Goal: Contribute content: Add original content to the website for others to see

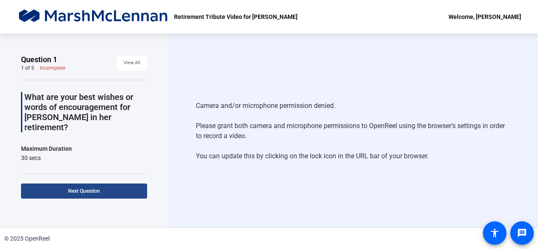
click at [87, 187] on span at bounding box center [84, 191] width 126 height 20
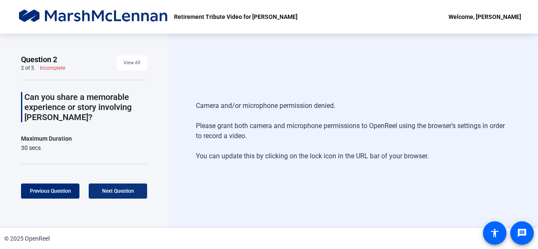
click at [87, 187] on div "Previous Question Next Question" at bounding box center [84, 191] width 126 height 15
click at [111, 191] on span "Next Question" at bounding box center [118, 191] width 32 height 6
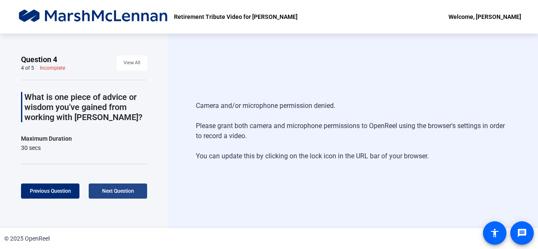
click at [111, 191] on span "Next Question" at bounding box center [118, 191] width 32 height 6
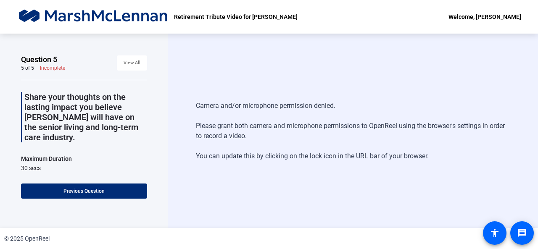
click at [184, 73] on div "Camera and/or microphone permission denied. Please grant both camera and microp…" at bounding box center [353, 131] width 370 height 195
click at [223, 159] on div "Camera and/or microphone permission denied. Please grant both camera and microp…" at bounding box center [353, 130] width 314 height 77
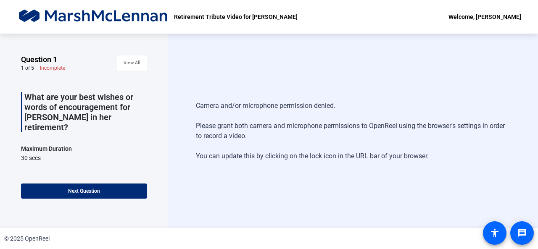
click at [87, 100] on p "What are your best wishes or words of encouragement for [PERSON_NAME] in her re…" at bounding box center [85, 112] width 123 height 40
click at [92, 190] on span "Next Question" at bounding box center [84, 191] width 32 height 6
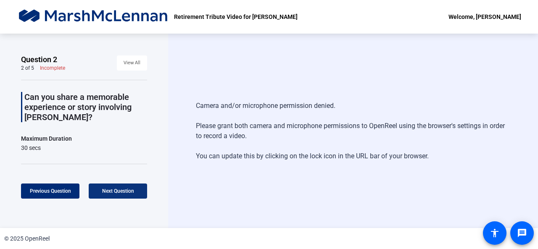
click at [92, 190] on span at bounding box center [118, 191] width 58 height 20
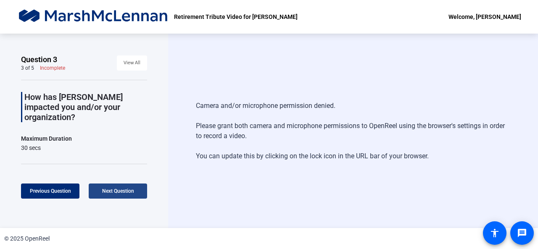
click at [92, 190] on span at bounding box center [118, 191] width 58 height 20
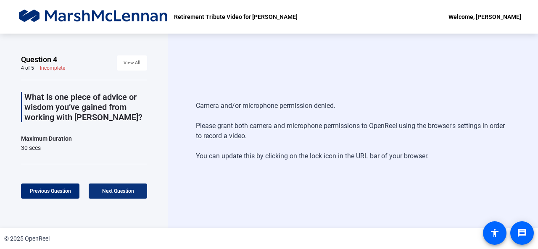
click at [92, 190] on span at bounding box center [118, 191] width 58 height 20
